Goal: Use online tool/utility: Utilize a website feature to perform a specific function

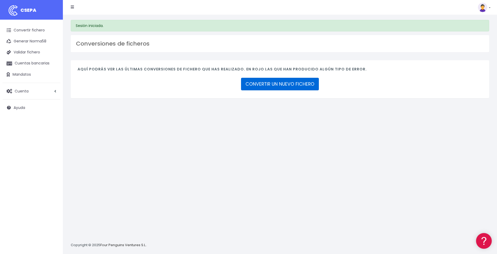
click at [278, 87] on link "CONVERTIR UN NUEVO FICHERO" at bounding box center [280, 84] width 78 height 13
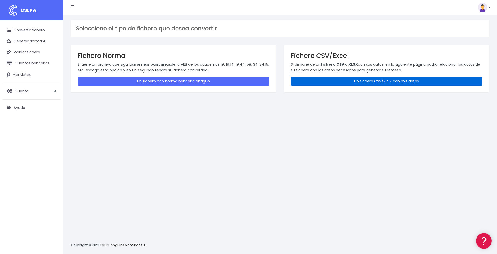
click at [372, 82] on link "Un fichero CSV/XLSX con mis datos" at bounding box center [387, 81] width 192 height 9
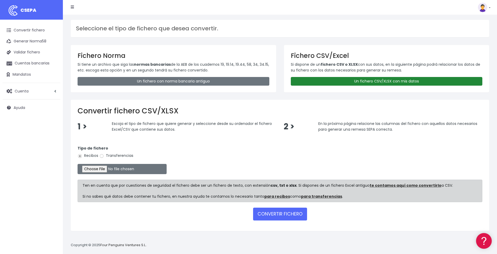
click at [378, 82] on link "Un fichero CSV/XLSX con mis datos" at bounding box center [387, 81] width 192 height 9
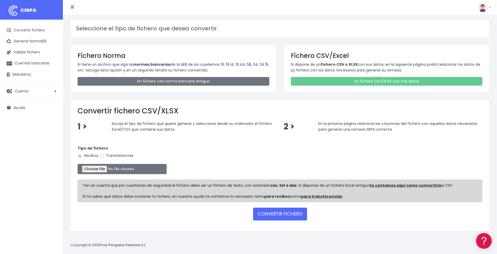
click at [272, 196] on link "para recibos" at bounding box center [277, 196] width 26 height 5
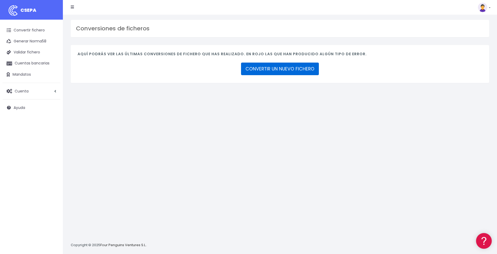
click at [302, 68] on link "CONVERTIR UN NUEVO FICHERO" at bounding box center [280, 69] width 78 height 13
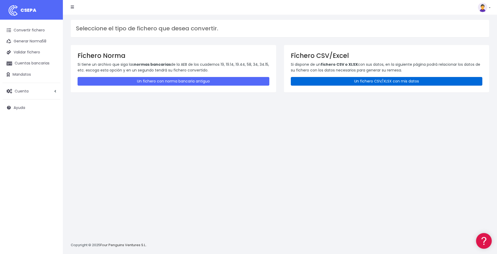
click at [358, 80] on link "Un fichero CSV/XLSX con mis datos" at bounding box center [387, 81] width 192 height 9
